Goal: Task Accomplishment & Management: Complete application form

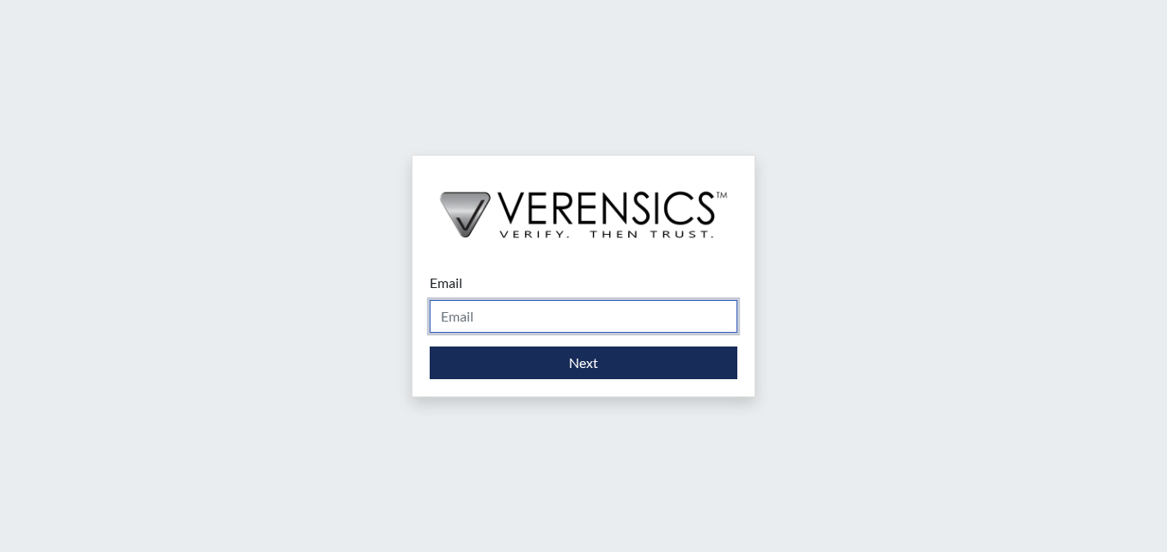
click at [490, 308] on input "Email" at bounding box center [584, 316] width 308 height 33
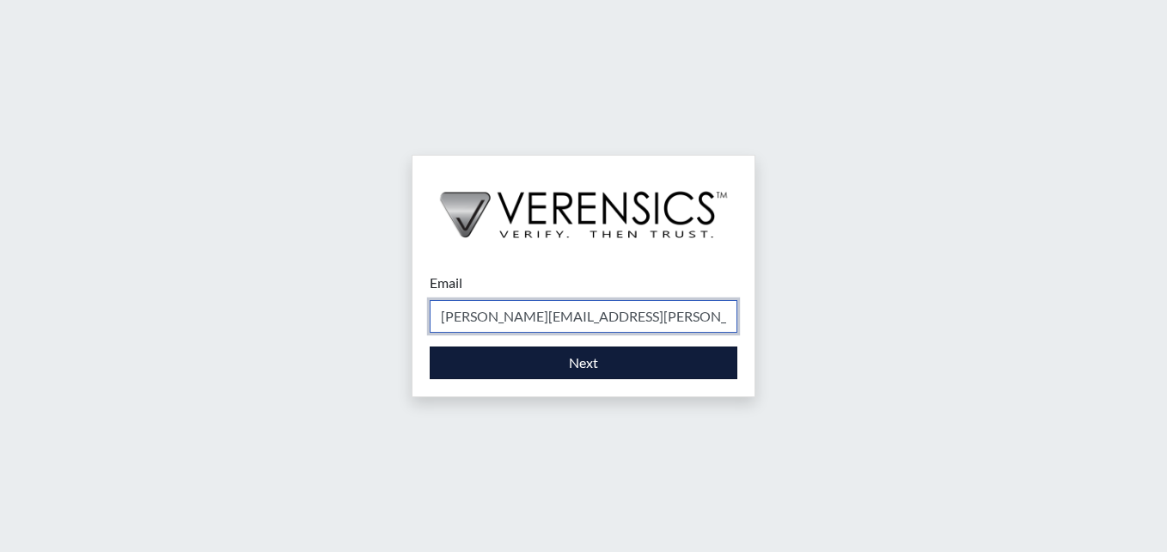
type input "[PERSON_NAME][EMAIL_ADDRESS][PERSON_NAME][DOMAIN_NAME]"
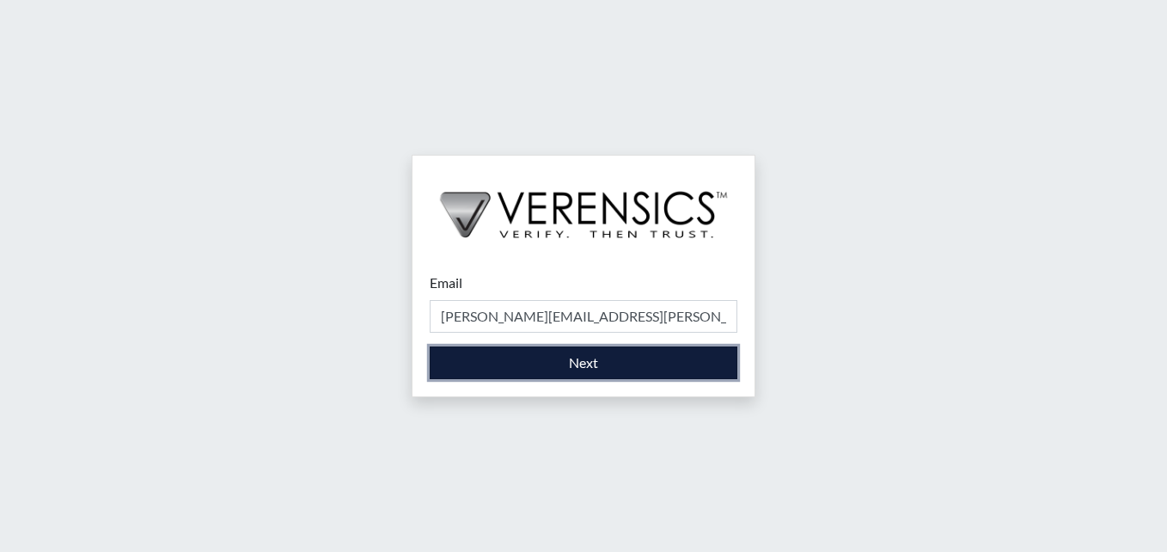
click at [641, 366] on button "Next" at bounding box center [584, 362] width 308 height 33
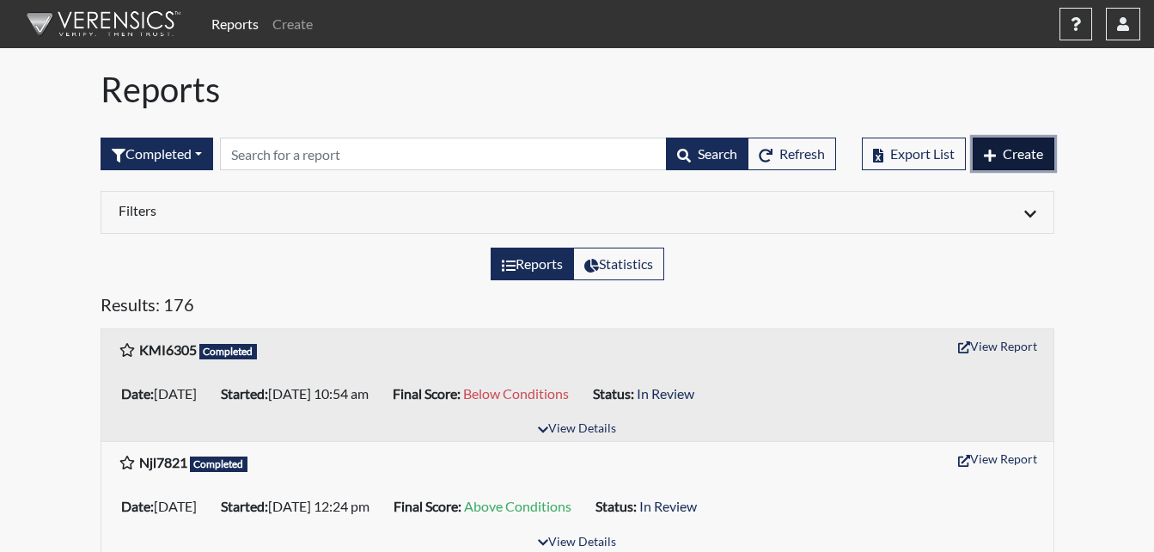
click at [1014, 152] on span "Create" at bounding box center [1023, 153] width 40 height 16
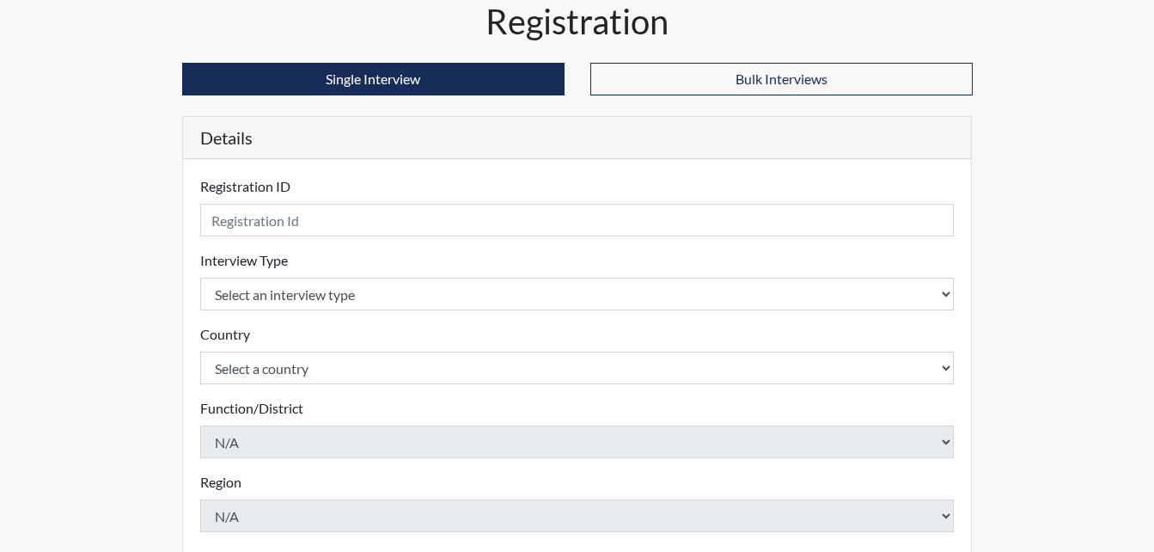
scroll to position [86, 0]
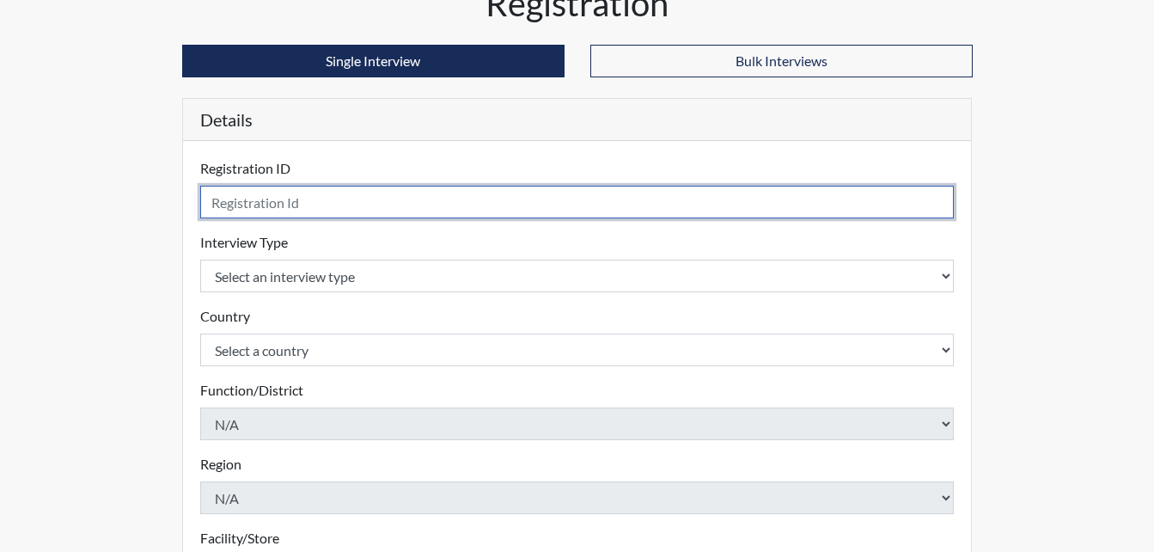
click at [341, 206] on input "text" at bounding box center [577, 202] width 754 height 33
type input "jch8282"
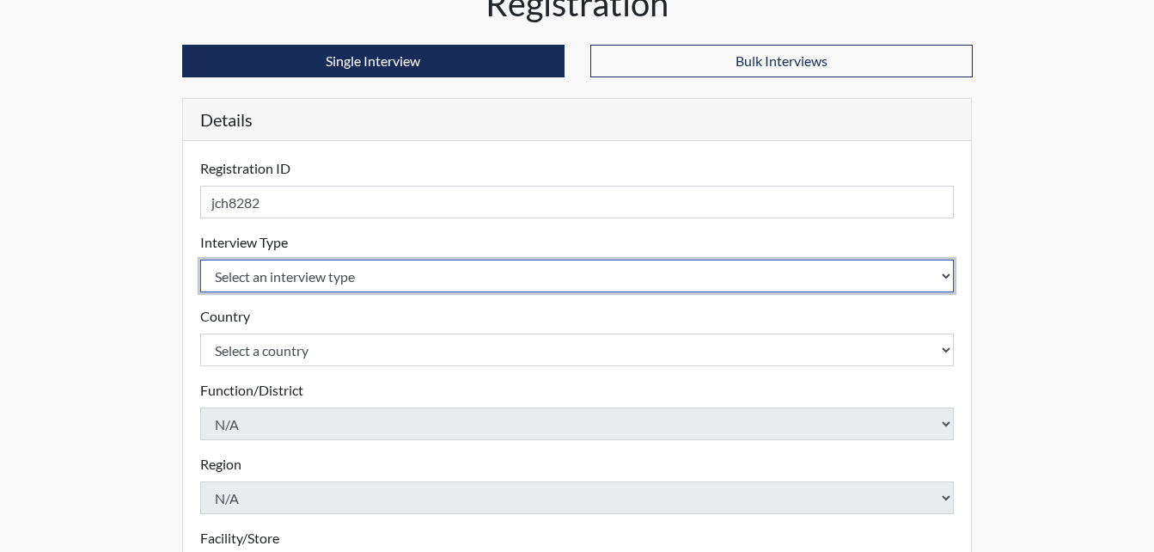
click at [282, 274] on select "Select an interview type Corrections Pre-Employment" at bounding box center [577, 275] width 754 height 33
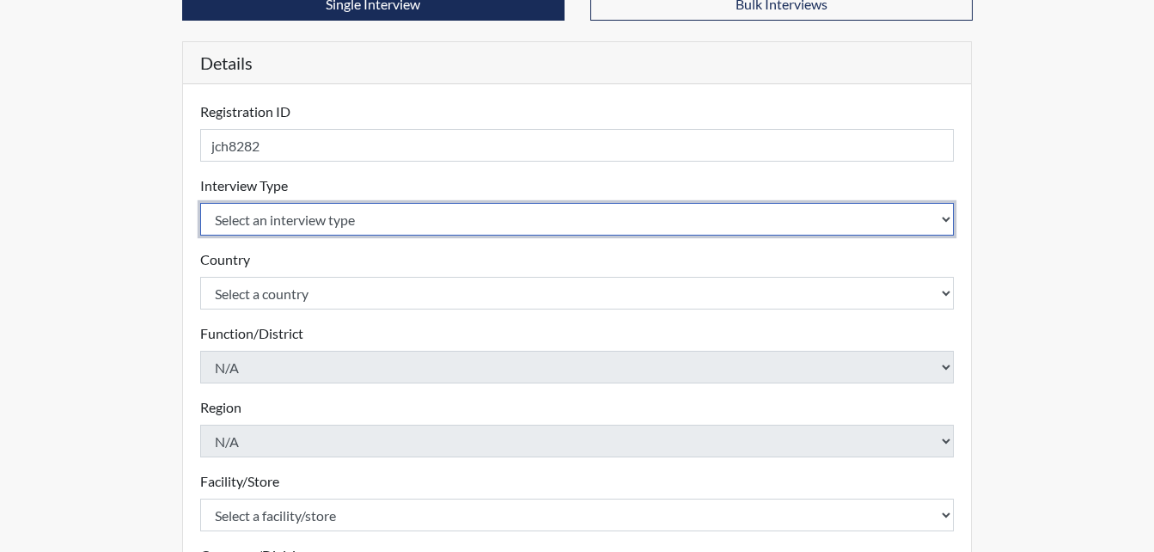
scroll to position [172, 0]
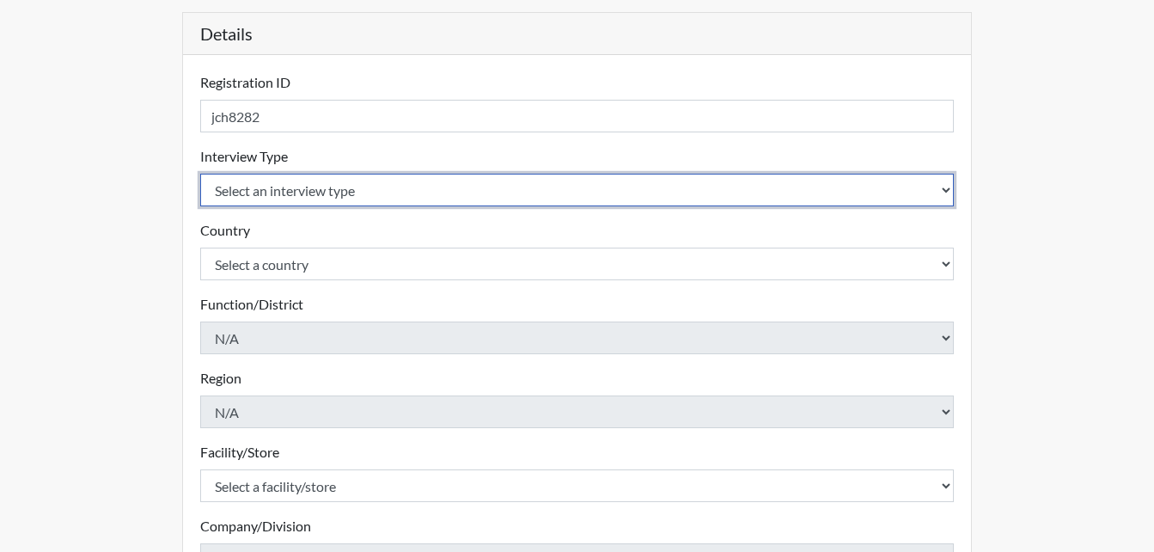
click at [308, 187] on select "Select an interview type Corrections Pre-Employment" at bounding box center [577, 190] width 754 height 33
select select "ff733e93-e1bf-11ea-9c9f-0eff0cf7eb8f"
click at [200, 174] on select "Select an interview type Corrections Pre-Employment" at bounding box center [577, 190] width 754 height 33
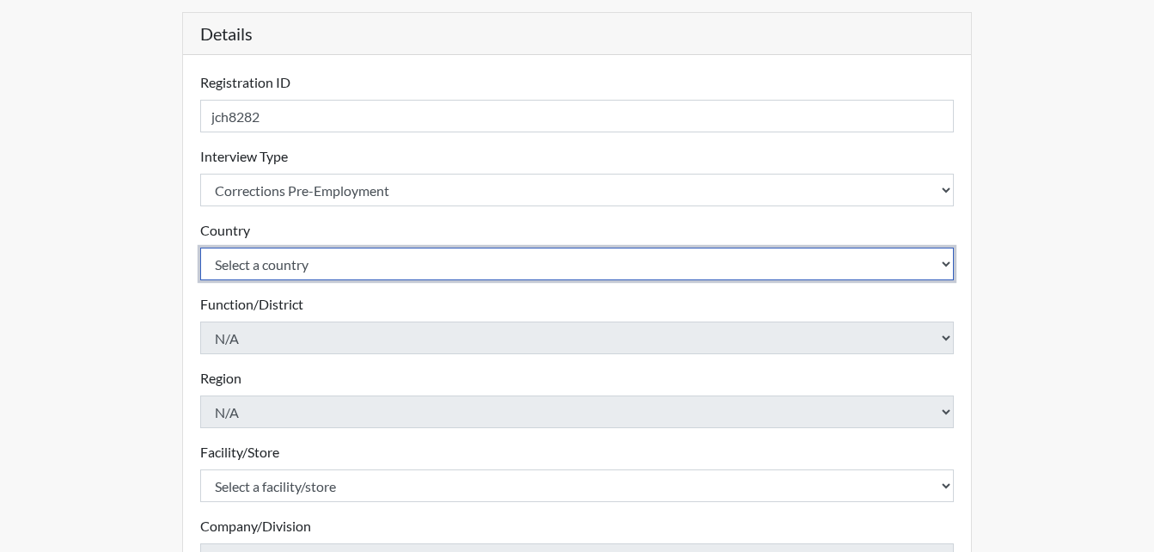
click at [294, 262] on select "Select a country [GEOGRAPHIC_DATA] [GEOGRAPHIC_DATA]" at bounding box center [577, 263] width 754 height 33
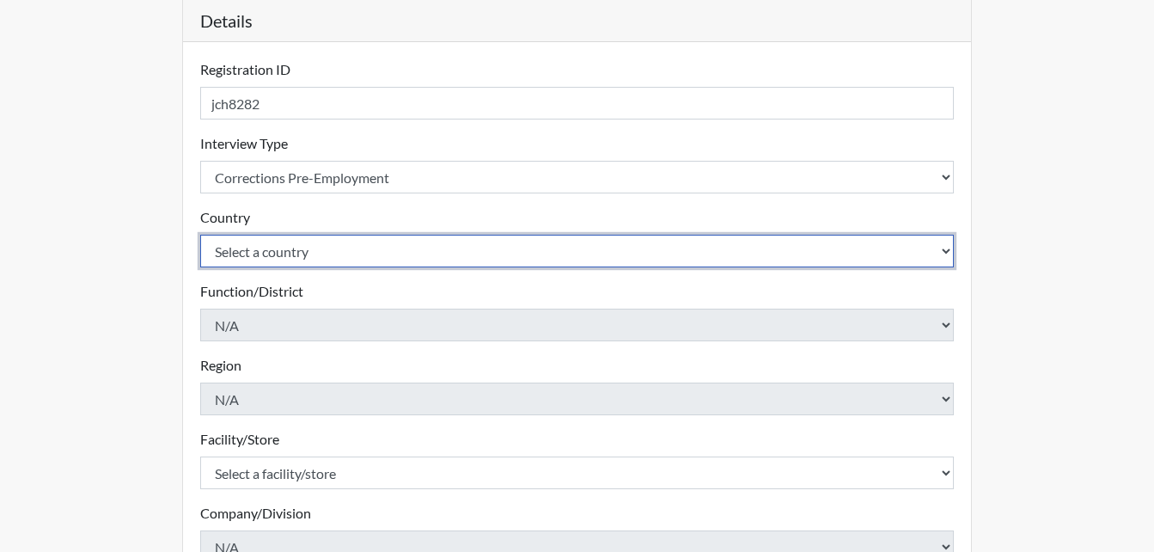
scroll to position [258, 0]
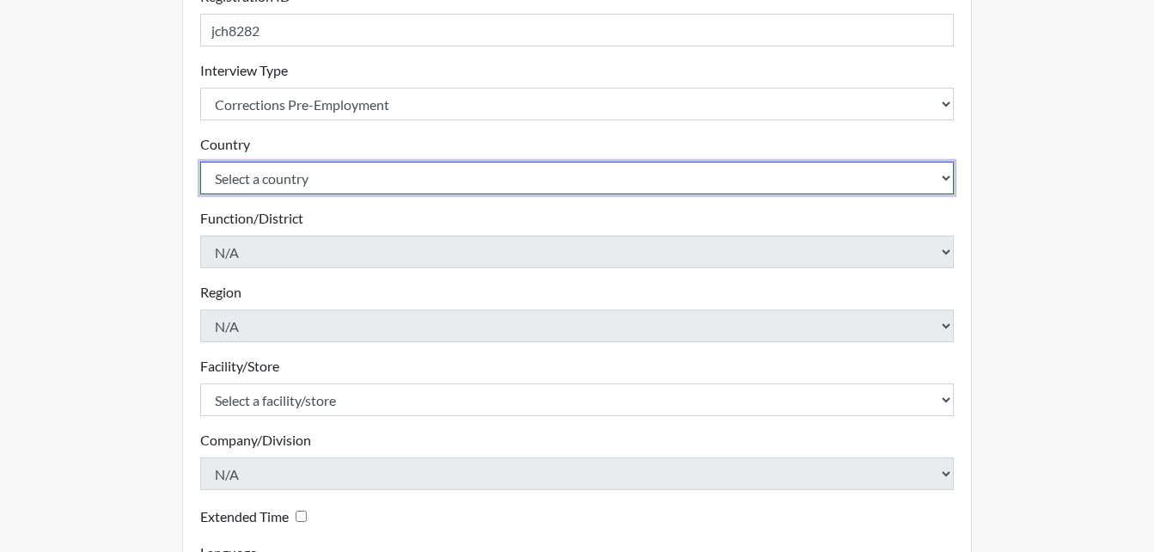
click at [288, 175] on select "Select a country [GEOGRAPHIC_DATA] [GEOGRAPHIC_DATA]" at bounding box center [577, 178] width 754 height 33
select select "united-states-of-[GEOGRAPHIC_DATA]"
click at [200, 162] on select "Select a country [GEOGRAPHIC_DATA] [GEOGRAPHIC_DATA]" at bounding box center [577, 178] width 754 height 33
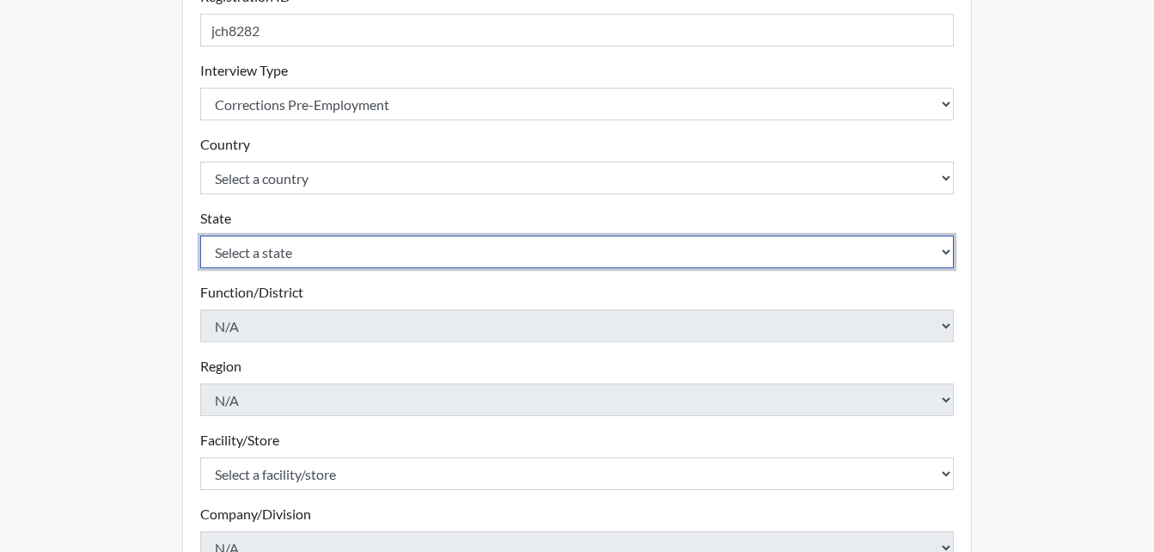
click at [302, 252] on select "Select a state [US_STATE] [US_STATE] [US_STATE] [US_STATE] [US_STATE] [US_STATE…" at bounding box center [577, 251] width 754 height 33
select select "GA"
click at [200, 235] on select "Select a state [US_STATE] [US_STATE] [US_STATE] [US_STATE] [US_STATE] [US_STATE…" at bounding box center [577, 251] width 754 height 33
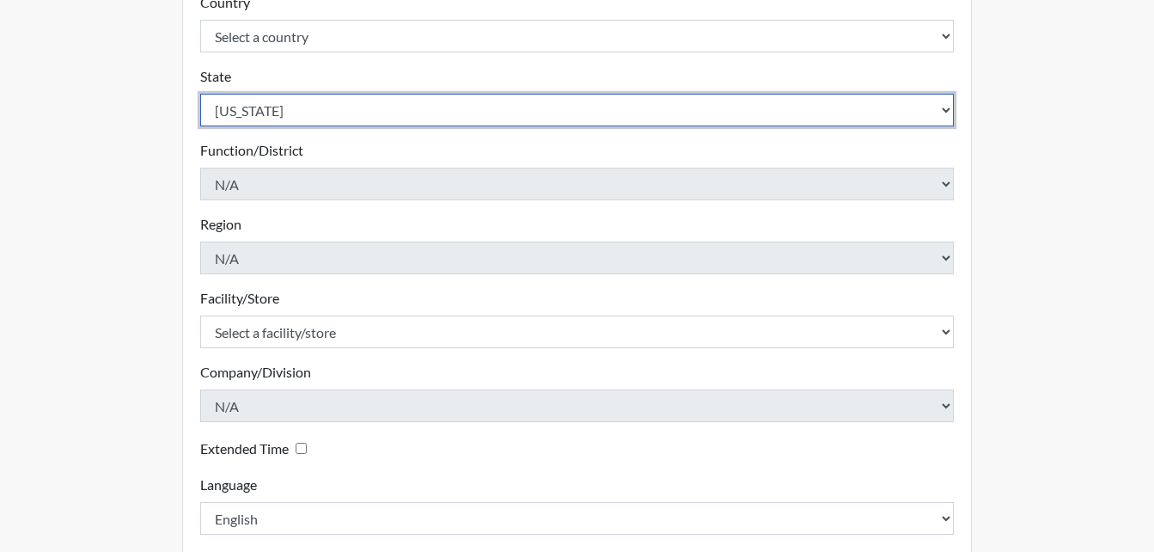
scroll to position [430, 0]
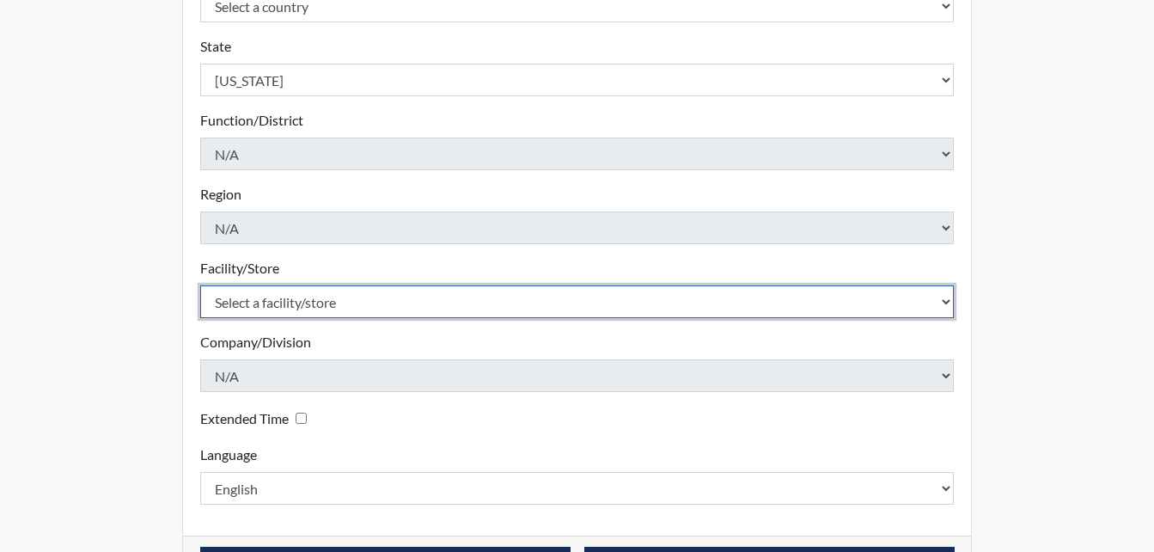
click at [328, 296] on select "Select a facility/store [PERSON_NAME] Unit Metro Re-Entry Facility Metro TC" at bounding box center [577, 301] width 754 height 33
select select "226f3449-6468-4bad-86c2-dd5091f02e51"
click at [200, 285] on select "Select a facility/store [PERSON_NAME] Unit Metro Re-Entry Facility Metro TC" at bounding box center [577, 301] width 754 height 33
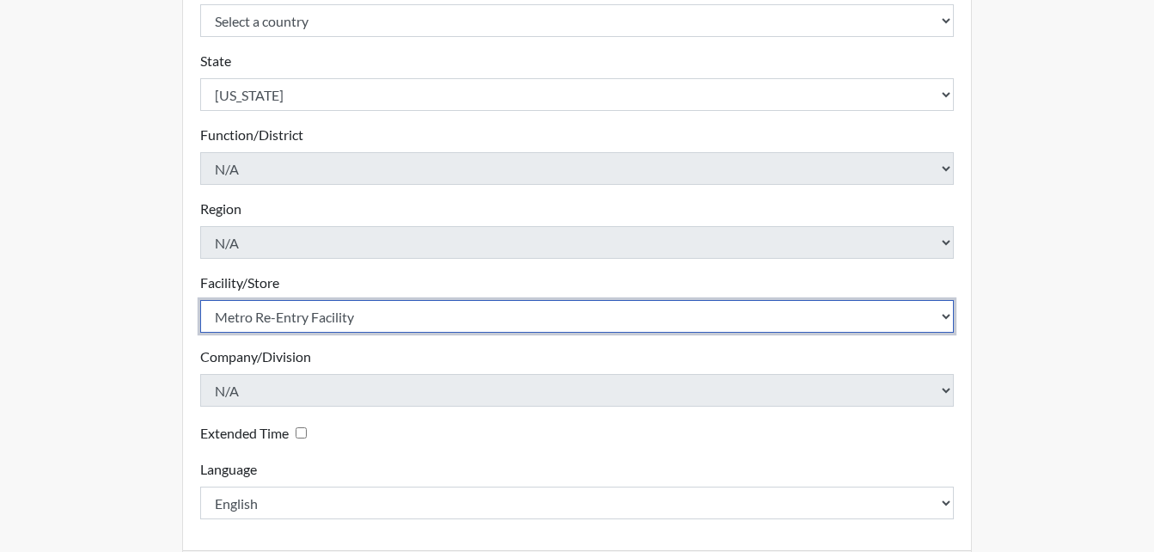
scroll to position [489, 0]
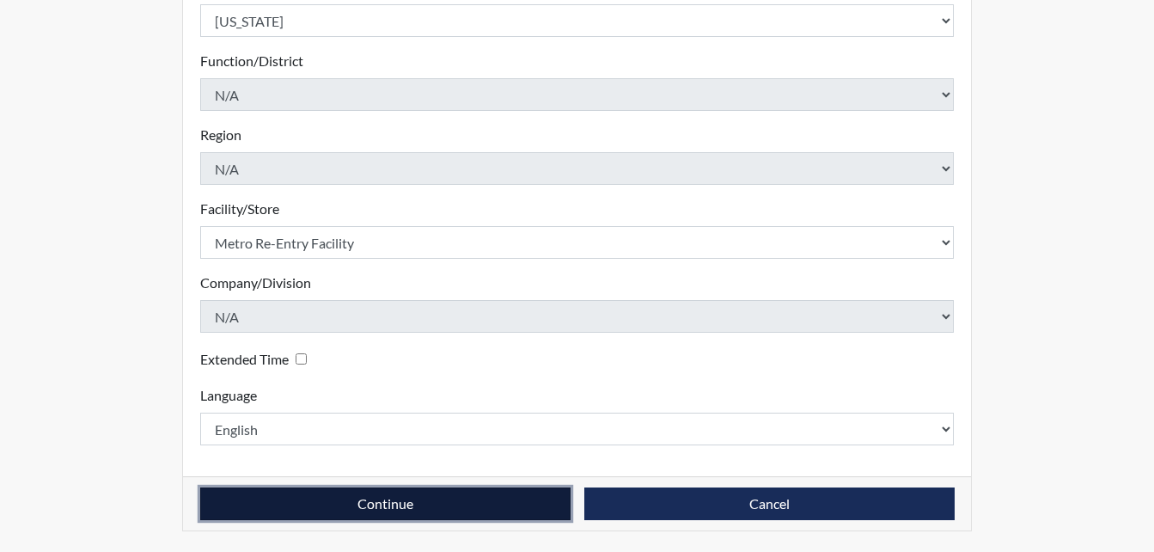
click at [310, 507] on button "Continue" at bounding box center [385, 503] width 370 height 33
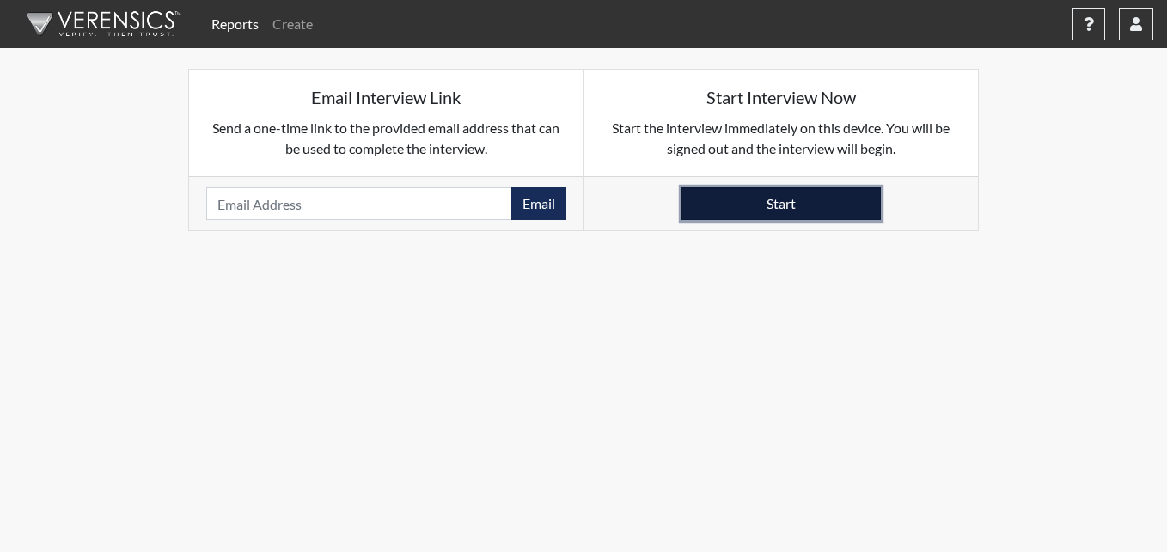
click at [762, 210] on button "Start" at bounding box center [780, 203] width 199 height 33
